Goal: Task Accomplishment & Management: Use online tool/utility

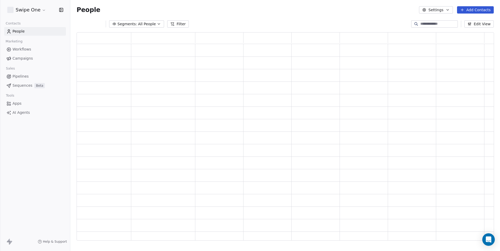
scroll to position [208, 417]
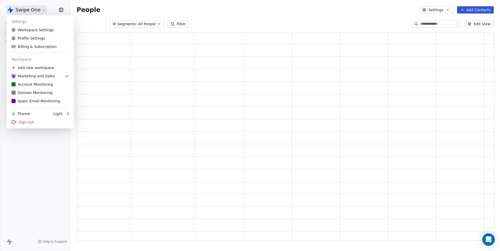
click at [41, 14] on html "Swipe One Contacts People Marketing Workflows Campaigns Sales Pipelines Sequenc…" at bounding box center [250, 125] width 500 height 251
click at [43, 102] on div "S Spam Email Monitoring" at bounding box center [35, 100] width 49 height 5
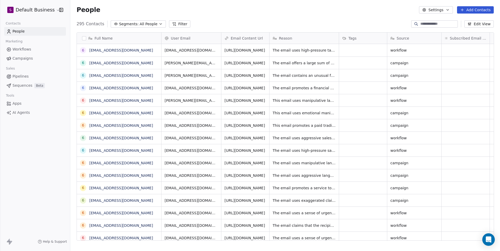
scroll to position [221, 429]
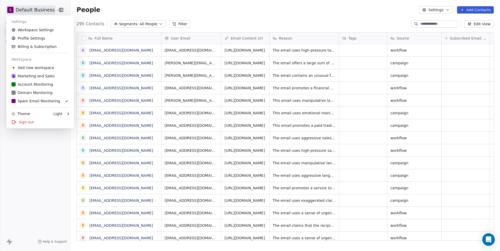
click at [41, 11] on html "S Default Business Contacts People Marketing Workflows Campaigns Sales Pipeline…" at bounding box center [250, 125] width 500 height 251
click at [41, 99] on div "S Spam Email Monitoring" at bounding box center [35, 100] width 49 height 5
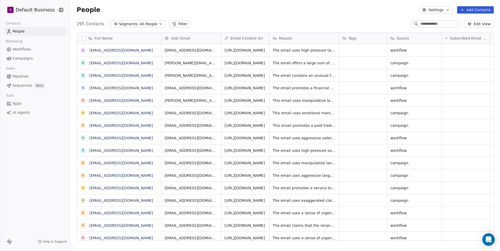
click at [229, 25] on div "295 Contacts Segments: All People Filter Edit View" at bounding box center [285, 24] width 430 height 8
click at [130, 49] on link "[EMAIL_ADDRESS][DOMAIN_NAME]" at bounding box center [121, 50] width 64 height 4
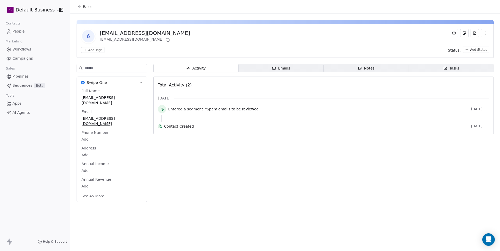
click at [110, 70] on input at bounding box center [116, 68] width 62 height 8
type input "****"
click at [99, 66] on input "****" at bounding box center [116, 68] width 62 height 8
click at [81, 7] on icon at bounding box center [79, 7] width 2 height 0
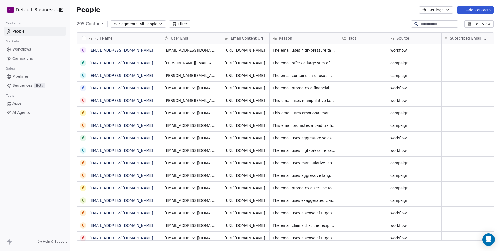
scroll to position [221, 429]
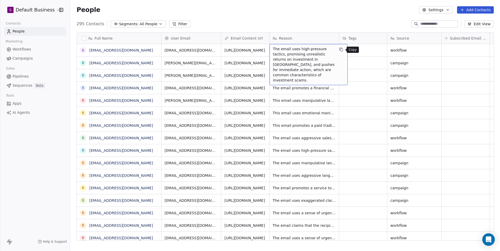
click at [342, 49] on icon "grid" at bounding box center [341, 49] width 4 height 4
click at [304, 20] on div "295 Contacts Segments: All People Filter Edit View" at bounding box center [285, 24] width 430 height 8
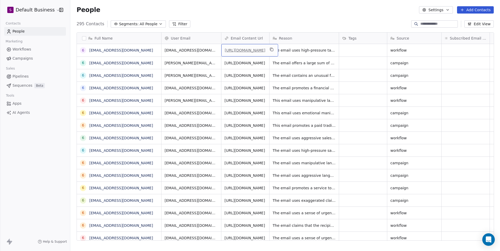
drag, startPoint x: 247, startPoint y: 64, endPoint x: 225, endPoint y: 49, distance: 26.4
click at [225, 49] on span "[URL][DOMAIN_NAME]" at bounding box center [245, 50] width 41 height 5
drag, startPoint x: 223, startPoint y: 49, endPoint x: 243, endPoint y: 66, distance: 26.0
click at [243, 56] on div "[URL][DOMAIN_NAME]" at bounding box center [249, 50] width 57 height 12
click at [235, 52] on link "[URL][DOMAIN_NAME]" at bounding box center [245, 50] width 41 height 4
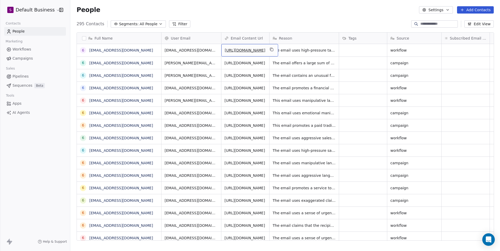
click at [243, 15] on div "People Settings Add Contacts" at bounding box center [285, 10] width 430 height 20
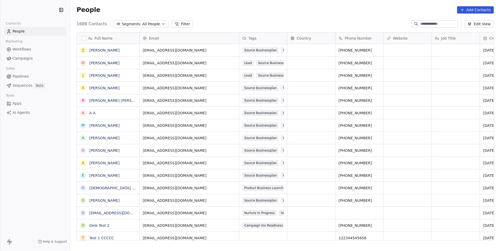
scroll to position [0, 0]
